Goal: Check status: Check status

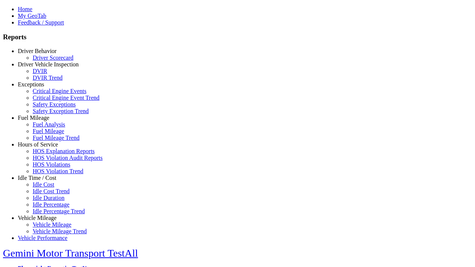
click at [43, 54] on link "Driver Behavior" at bounding box center [37, 51] width 39 height 6
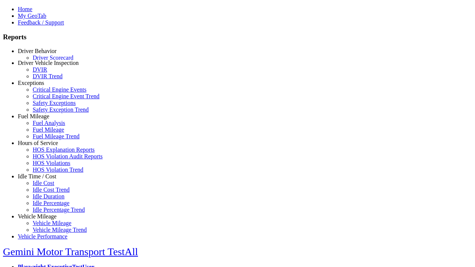
scroll to position [1, 0]
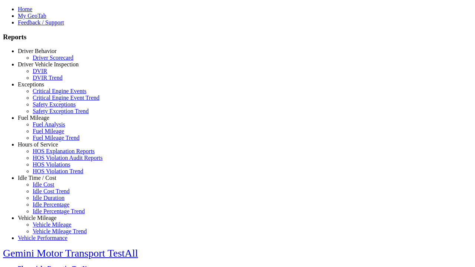
click at [48, 61] on link "Driver Scorecard" at bounding box center [53, 58] width 41 height 6
select select "**"
